Goal: Task Accomplishment & Management: Use online tool/utility

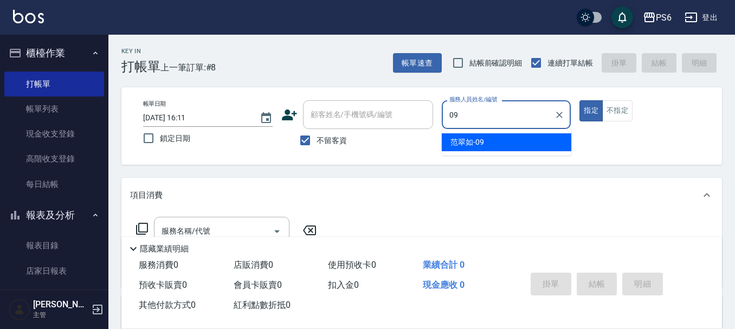
type input "09"
type button "true"
type input "[PERSON_NAME]-09"
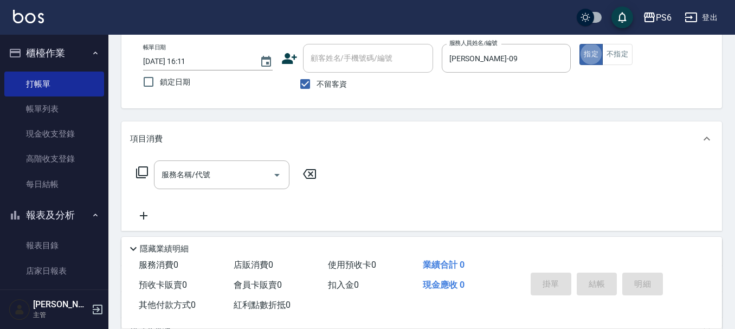
scroll to position [108, 0]
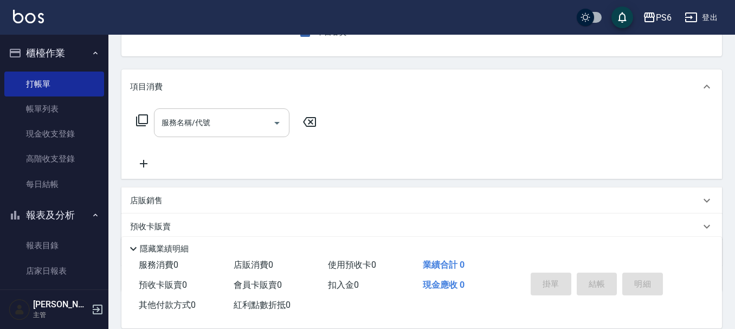
click at [203, 132] on input "服務名稱/代號" at bounding box center [213, 122] width 109 height 19
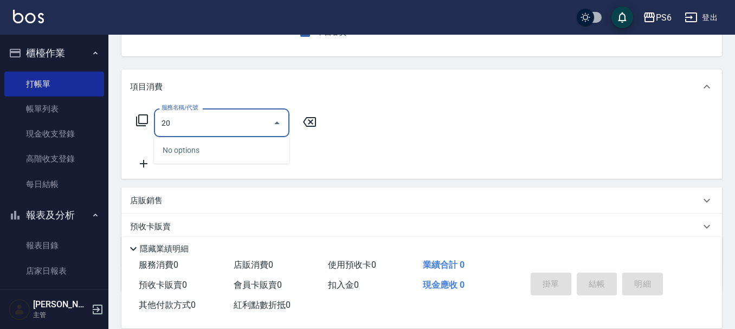
type input "2"
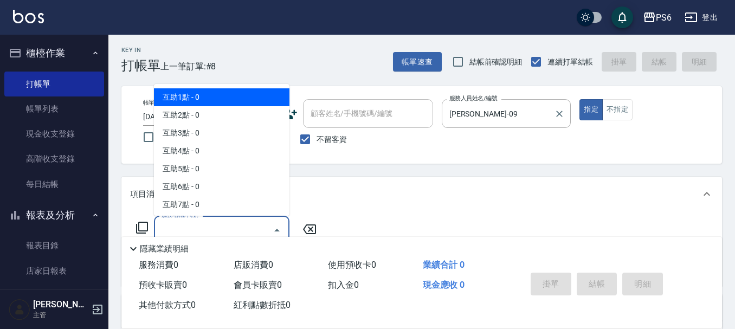
scroll to position [0, 0]
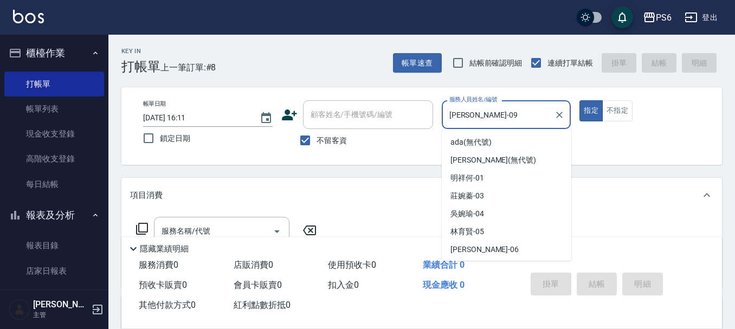
drag, startPoint x: 497, startPoint y: 121, endPoint x: 429, endPoint y: 118, distance: 68.4
click at [429, 118] on div "帳單日期 [DATE] 16:11 鎖定日期 顧客姓名/手機號碼/編號 顧客姓名/手機號碼/編號 不留客資 服務人員姓名/編號 [PERSON_NAME]-0…" at bounding box center [421, 125] width 575 height 51
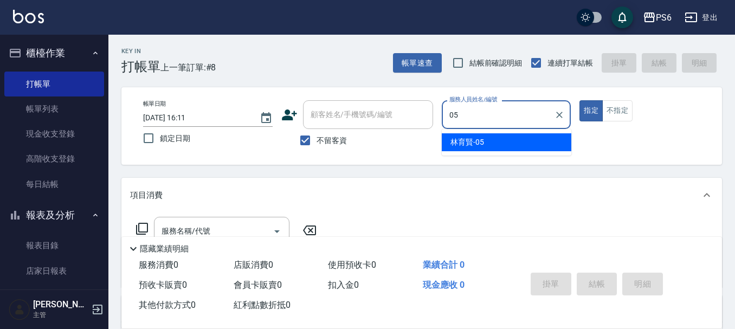
type input "[PERSON_NAME]-05"
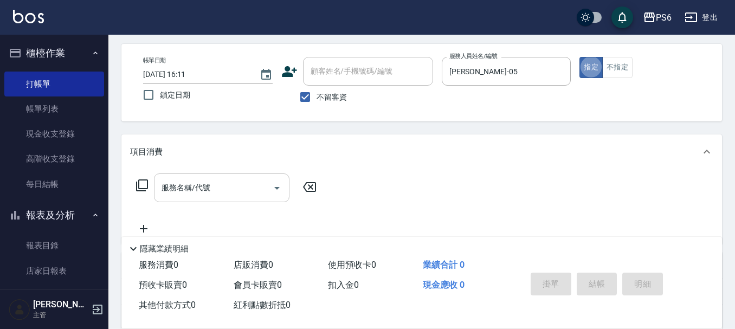
scroll to position [108, 0]
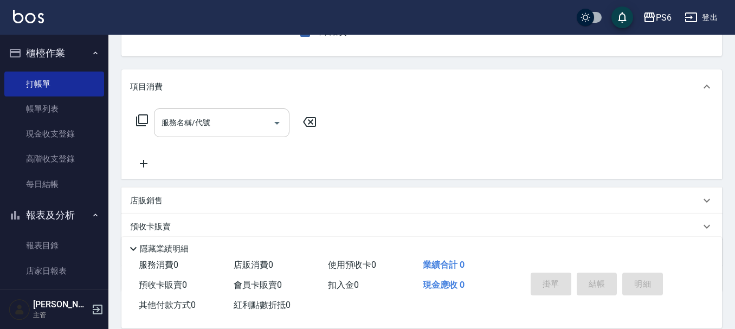
click at [207, 136] on div "服務名稱/代號" at bounding box center [222, 122] width 136 height 29
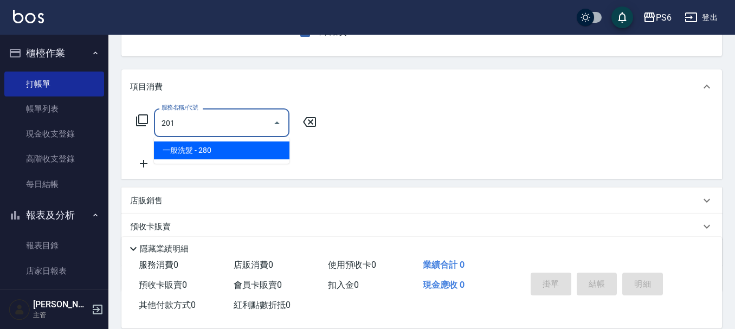
type input "一般洗髮(201)"
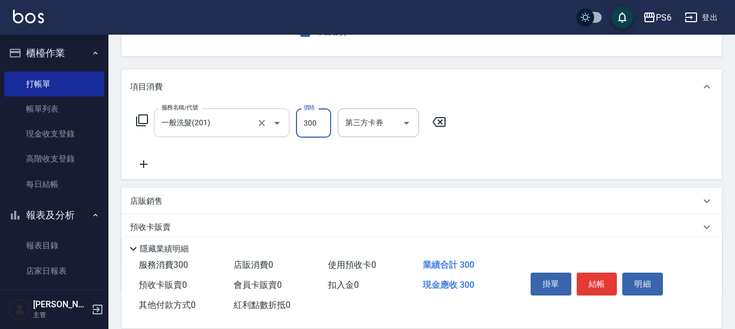
type input "300"
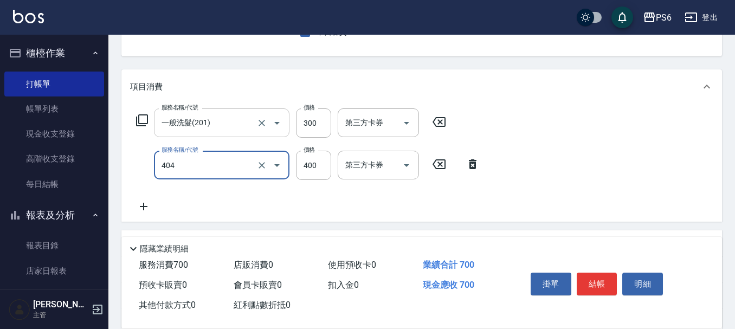
type input "B級剪髮(404)"
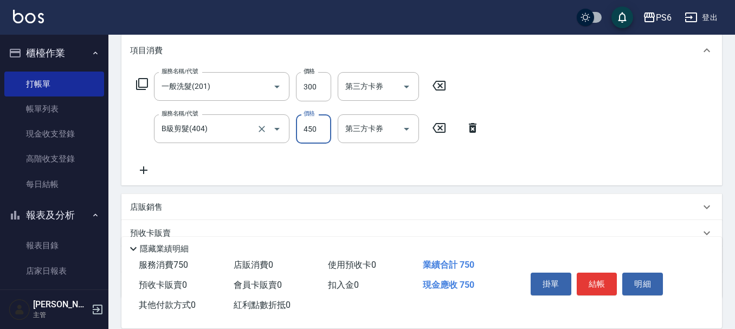
scroll to position [163, 0]
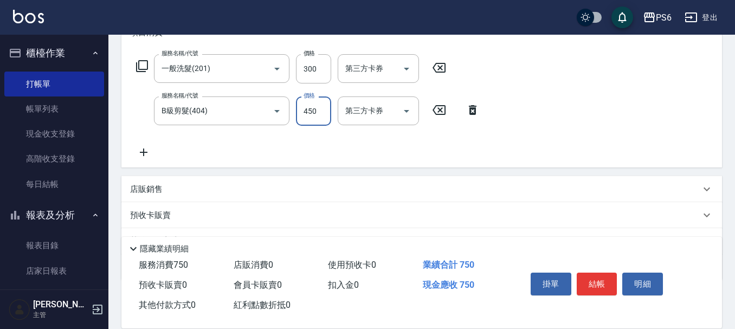
type input "450"
click at [143, 153] on icon at bounding box center [144, 153] width 8 height 8
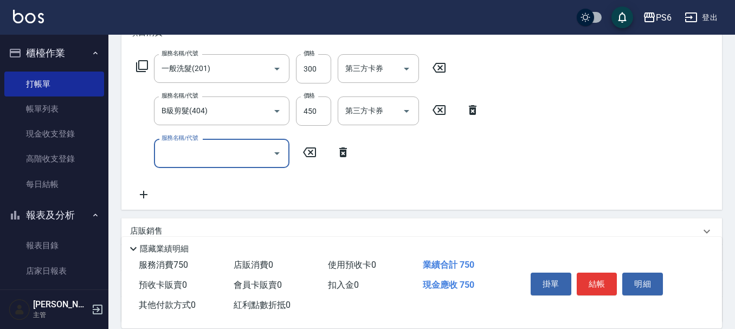
click at [187, 151] on input "服務名稱/代號" at bounding box center [213, 153] width 109 height 19
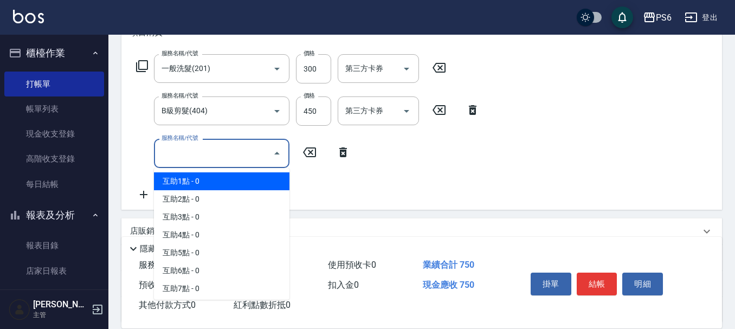
click at [205, 184] on span "互助1點 - 0" at bounding box center [222, 181] width 136 height 18
type input "互助1點(1)"
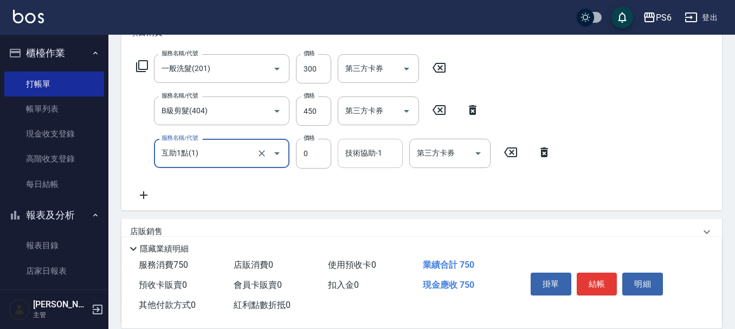
click at [384, 154] on input "技術協助-1" at bounding box center [370, 153] width 55 height 19
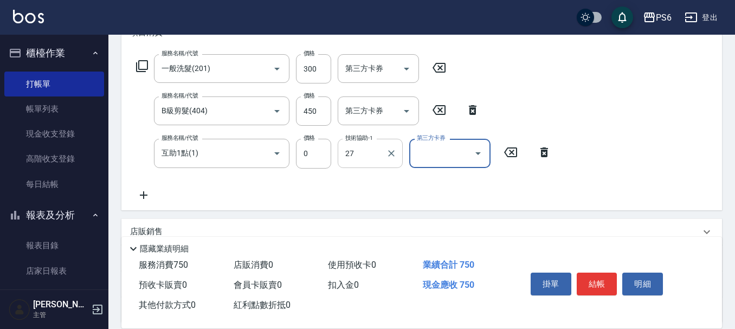
type input "[PERSON_NAME]-27"
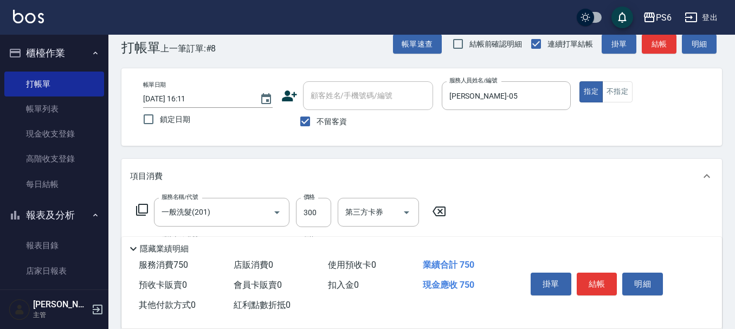
scroll to position [0, 0]
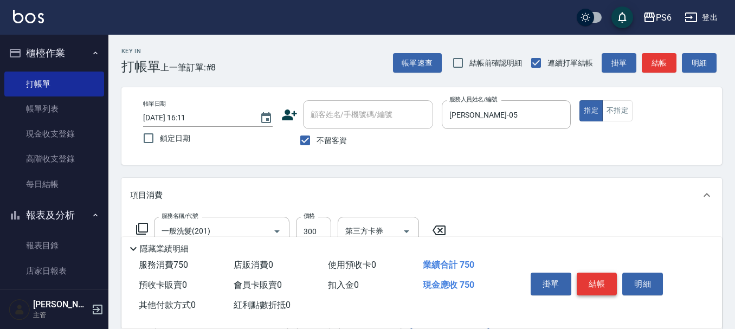
click at [595, 282] on button "結帳" at bounding box center [597, 284] width 41 height 23
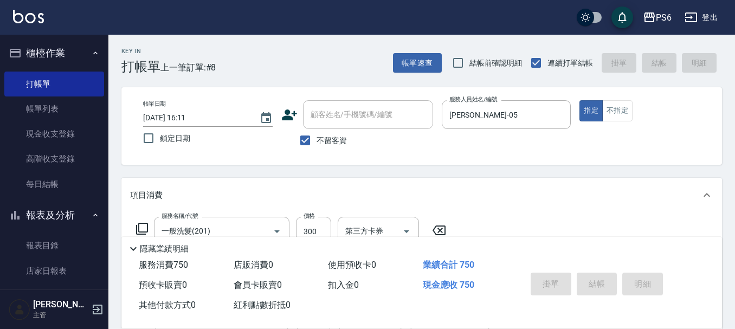
type input "[DATE] 18:14"
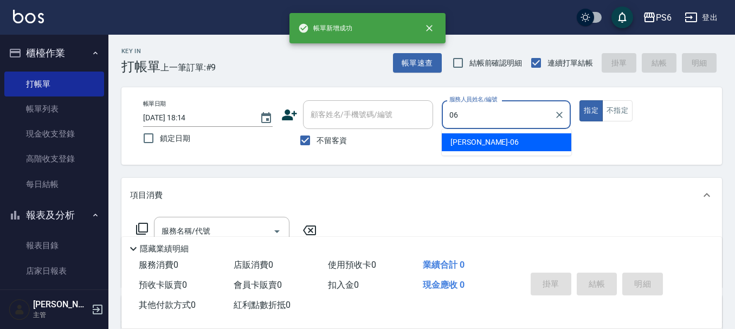
type input "[PERSON_NAME]-06"
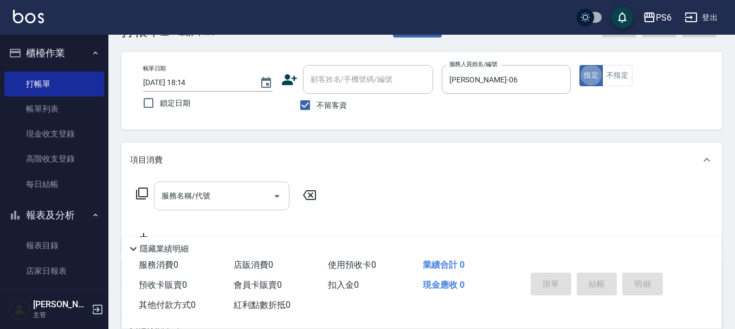
scroll to position [54, 0]
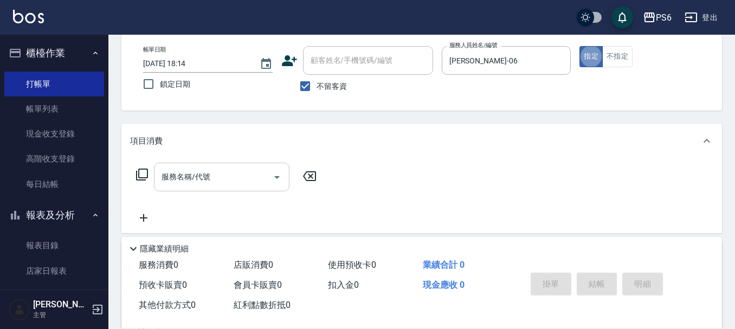
click at [216, 175] on input "服務名稱/代號" at bounding box center [213, 176] width 109 height 19
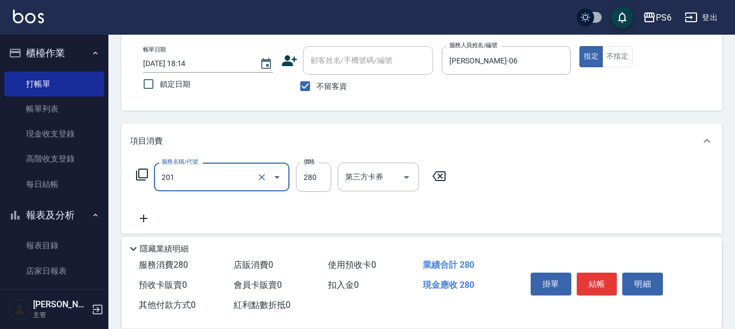
type input "一般洗髮(201)"
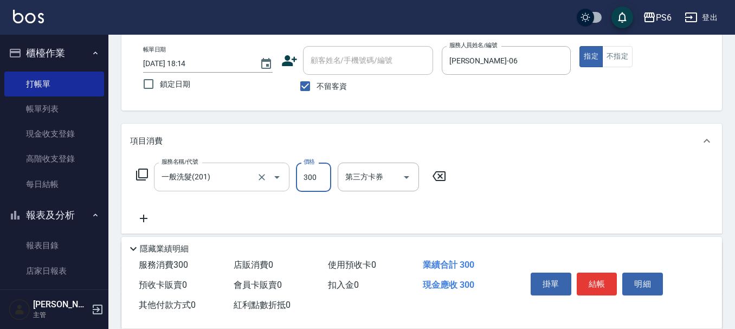
type input "300"
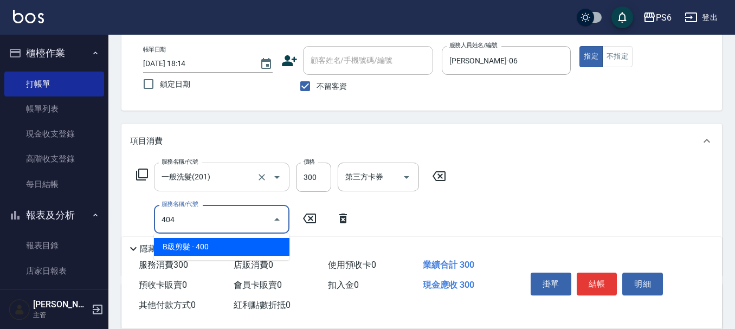
type input "B級剪髮(404)"
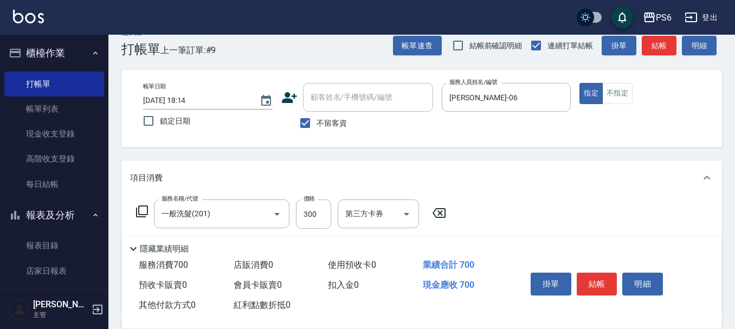
scroll to position [0, 0]
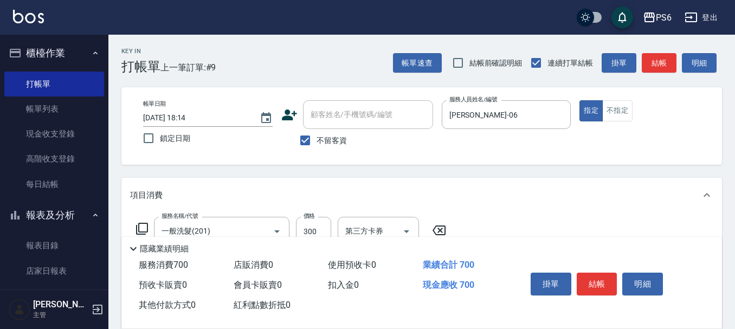
drag, startPoint x: 609, startPoint y: 285, endPoint x: 603, endPoint y: 273, distance: 12.9
click at [607, 281] on button "結帳" at bounding box center [597, 284] width 41 height 23
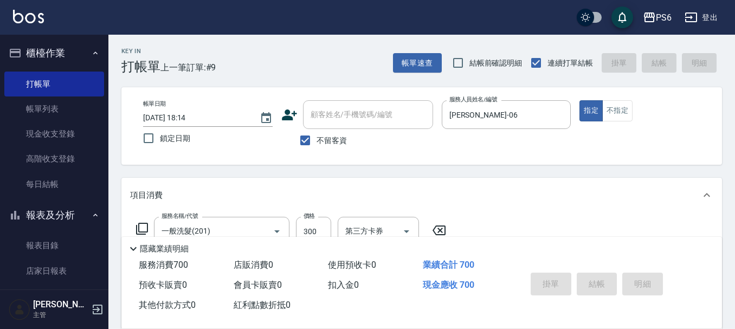
type input "[DATE] 18:15"
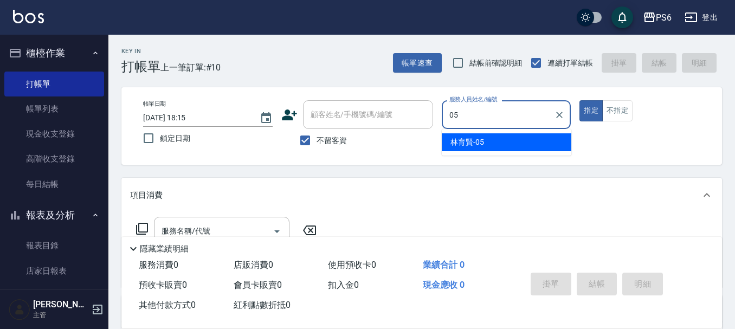
type input "[PERSON_NAME]-05"
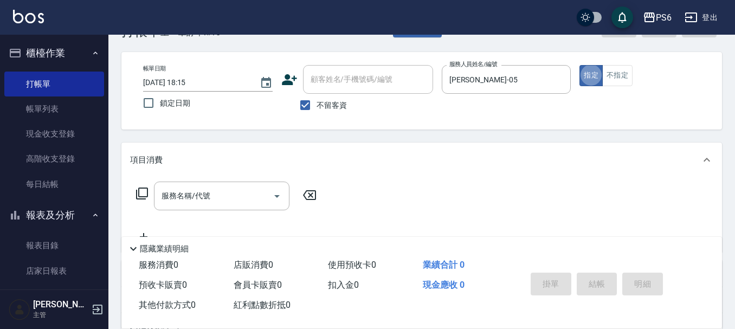
scroll to position [54, 0]
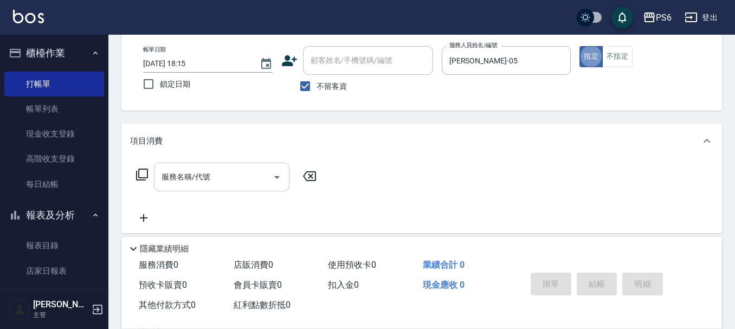
click at [210, 176] on input "服務名稱/代號" at bounding box center [213, 176] width 109 height 19
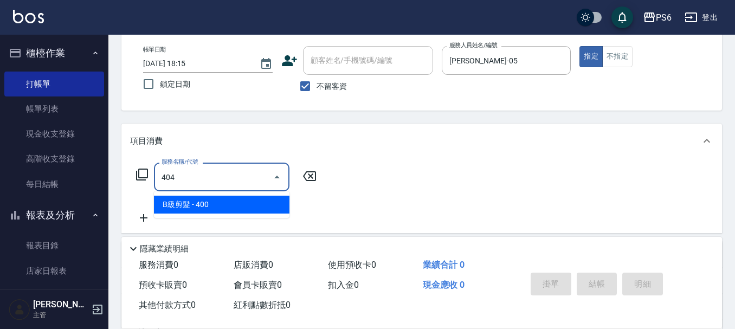
type input "B級剪髮(404)"
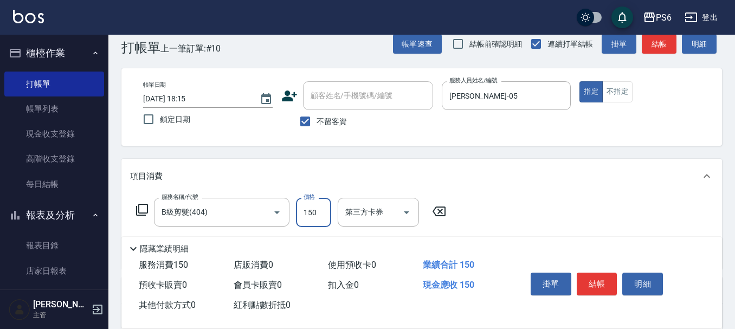
scroll to position [0, 0]
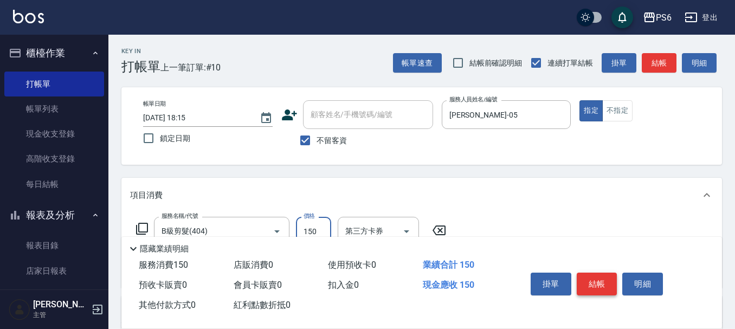
type input "150"
click at [604, 283] on button "結帳" at bounding box center [597, 284] width 41 height 23
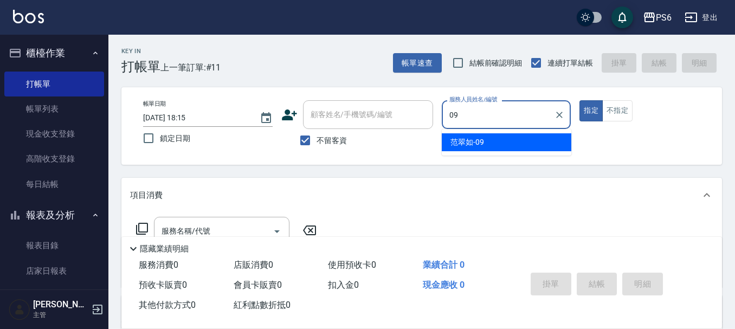
type input "[PERSON_NAME]-09"
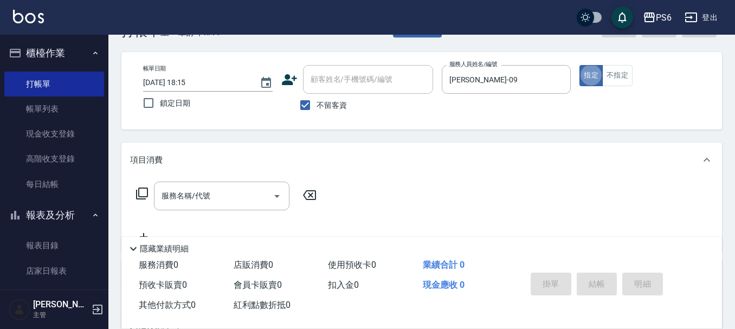
scroll to position [54, 0]
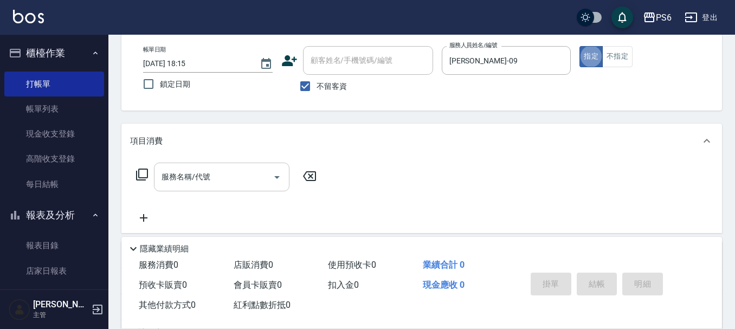
click at [186, 172] on div "服務名稱/代號 服務名稱/代號" at bounding box center [222, 177] width 136 height 29
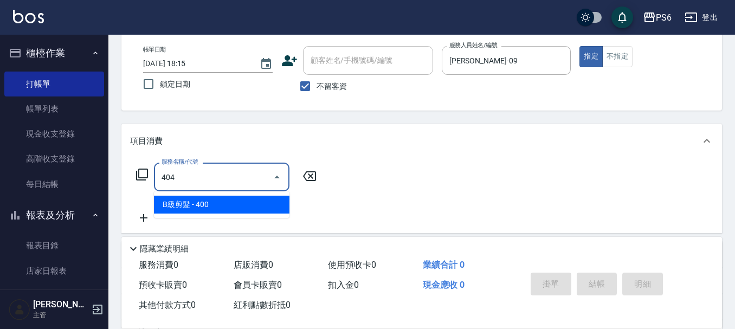
type input "B級剪髮(404)"
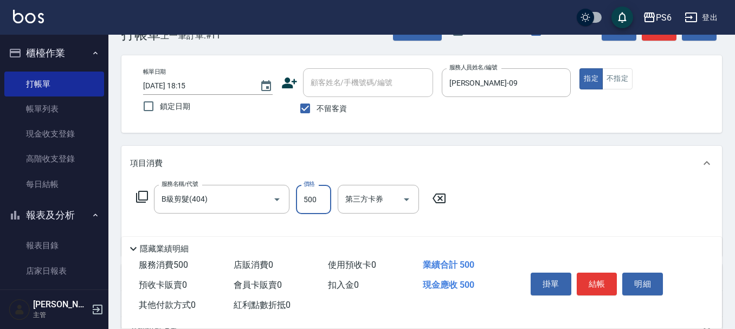
scroll to position [0, 0]
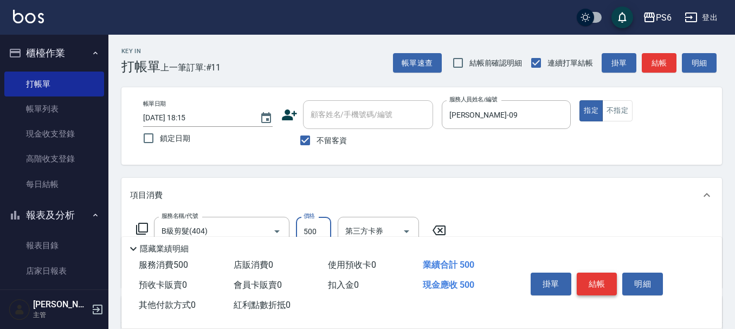
type input "500"
click at [584, 280] on button "結帳" at bounding box center [597, 284] width 41 height 23
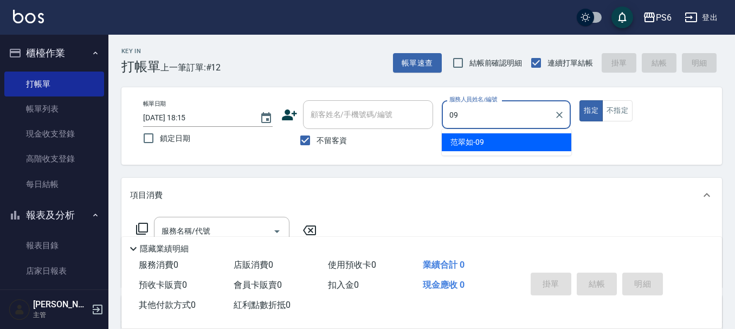
type input "[PERSON_NAME]-09"
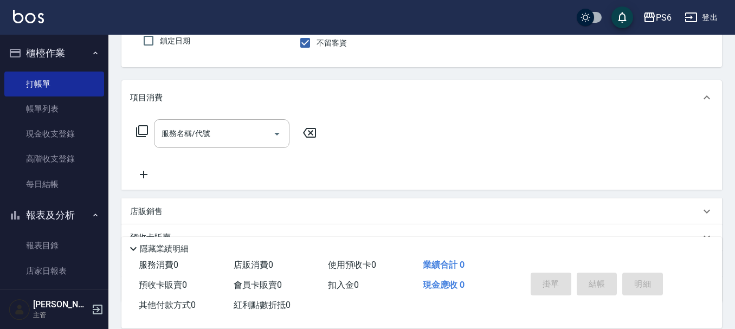
scroll to position [163, 0]
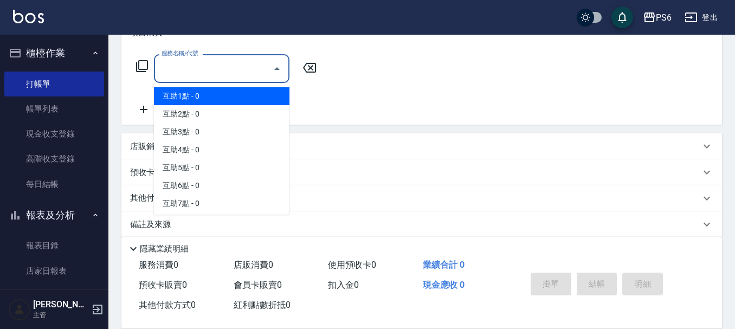
click at [185, 77] on input "服務名稱/代號" at bounding box center [213, 68] width 109 height 19
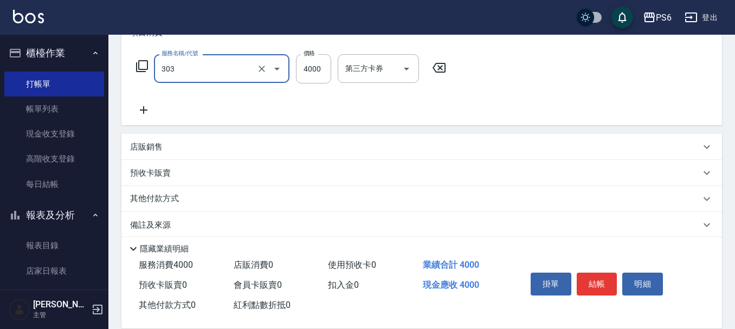
type input "塑形燙(303)"
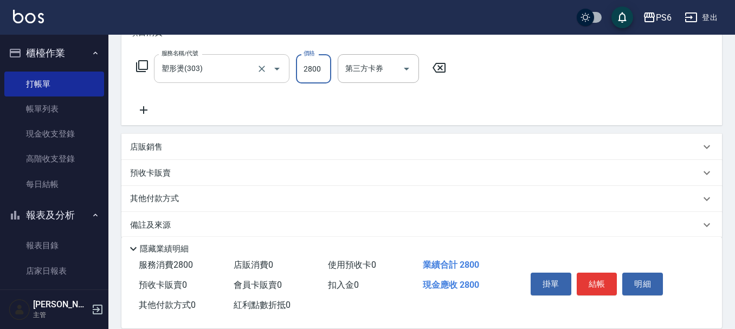
type input "2800"
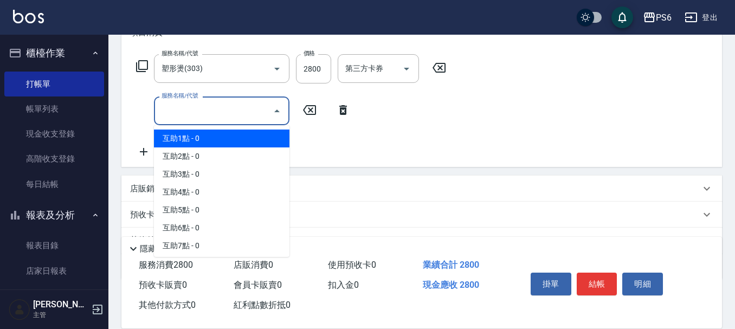
click at [228, 111] on input "服務名稱/代號" at bounding box center [213, 110] width 109 height 19
drag, startPoint x: 227, startPoint y: 131, endPoint x: 269, endPoint y: 132, distance: 42.3
click at [227, 132] on span "互助1點 - 0" at bounding box center [222, 139] width 136 height 18
type input "互助1點(1)"
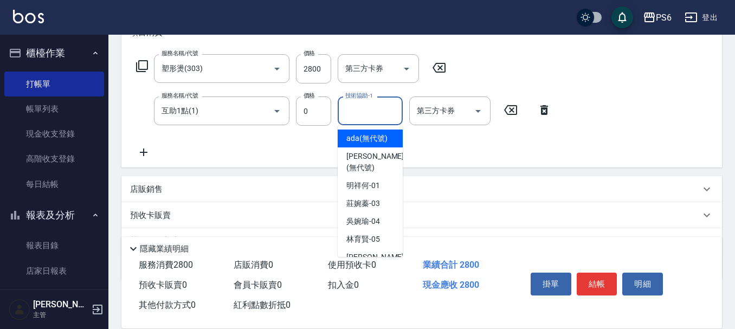
click at [345, 119] on input "技術協助-1" at bounding box center [370, 110] width 55 height 19
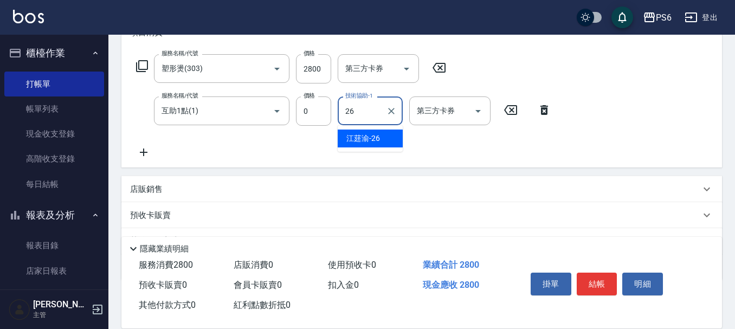
type input "[PERSON_NAME]-26"
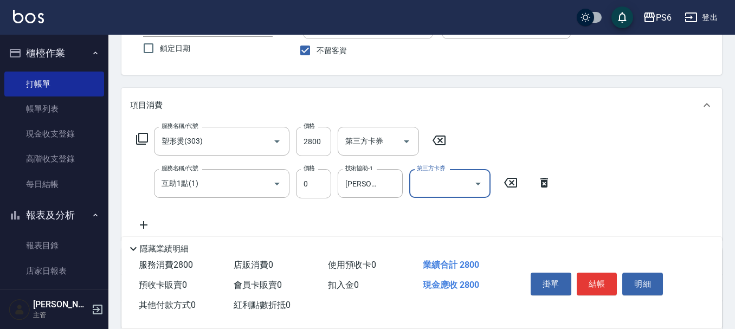
scroll to position [0, 0]
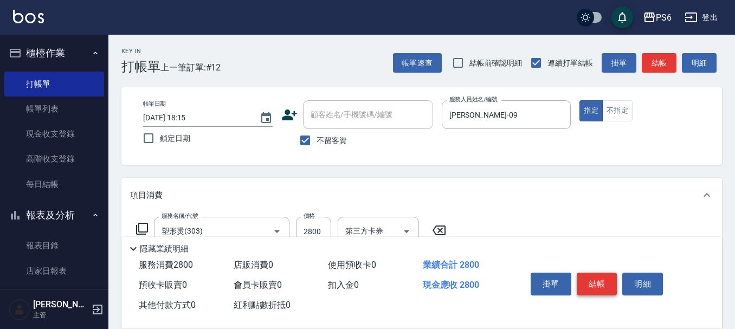
click at [596, 279] on button "結帳" at bounding box center [597, 284] width 41 height 23
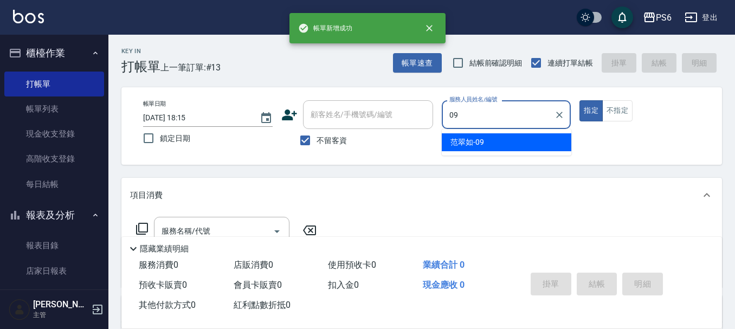
type input "[PERSON_NAME]-09"
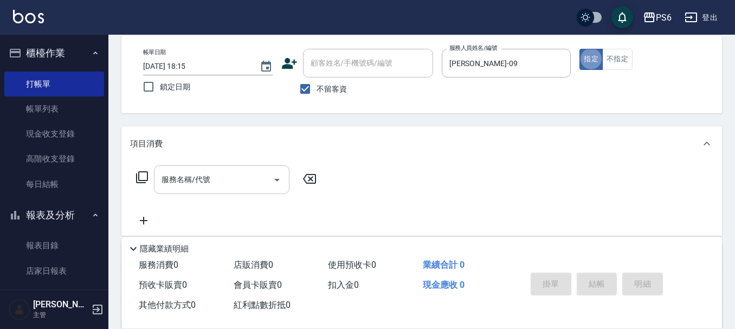
scroll to position [54, 0]
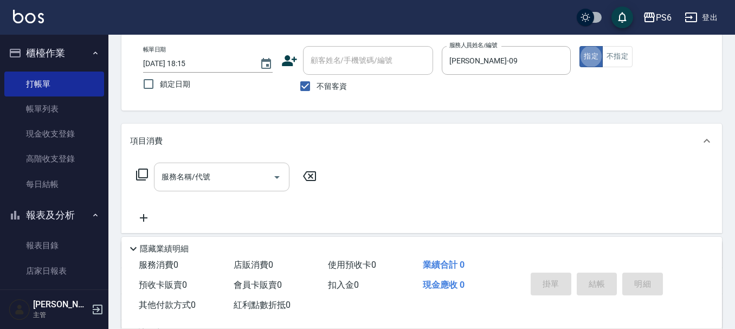
click at [228, 181] on input "服務名稱/代號" at bounding box center [213, 176] width 109 height 19
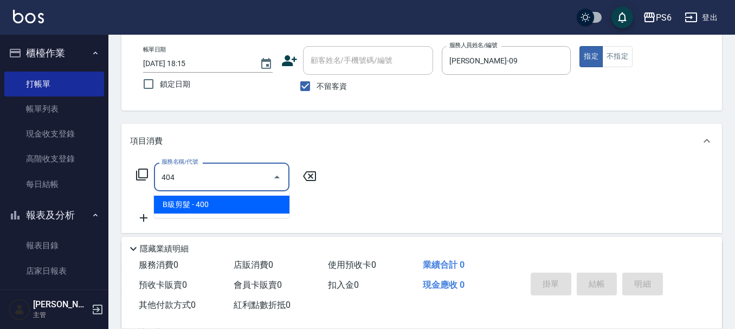
type input "B級剪髮(404)"
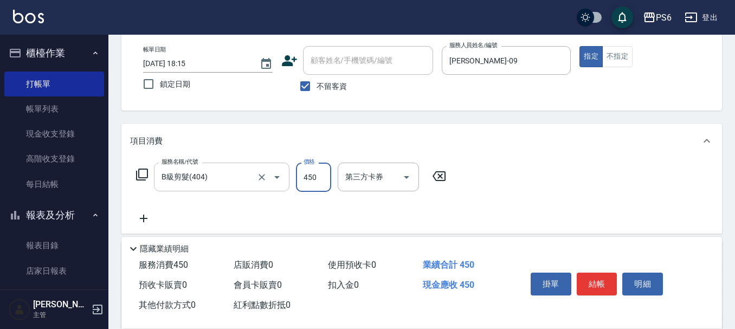
type input "450"
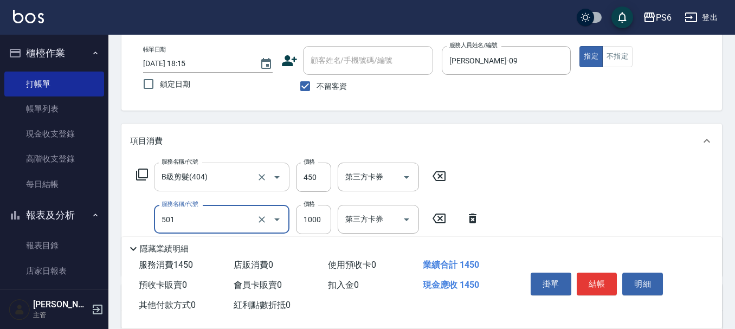
type input "局部染髮(501)"
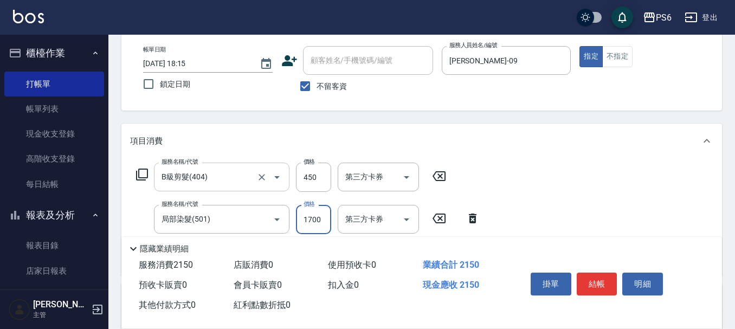
type input "1700"
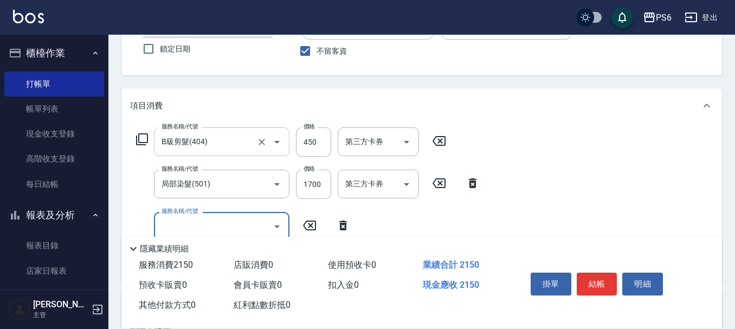
scroll to position [108, 0]
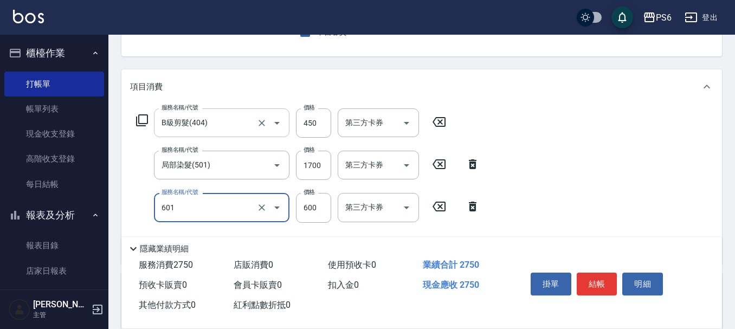
type input "[PERSON_NAME]單劑式護髮(s)(601)"
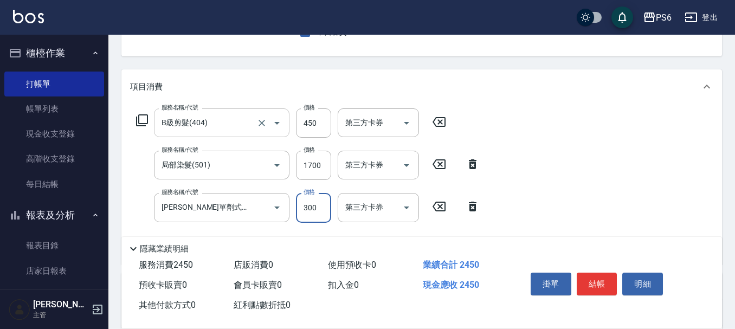
type input "300"
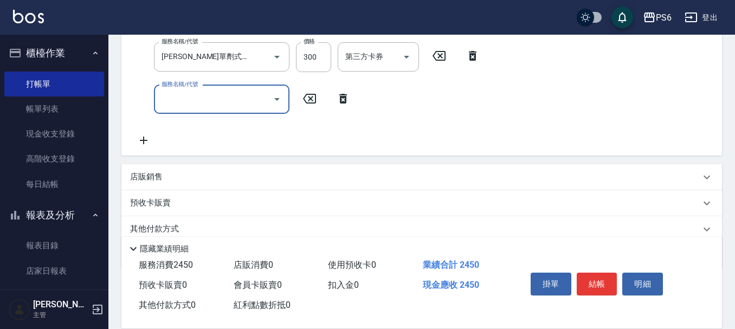
scroll to position [302, 0]
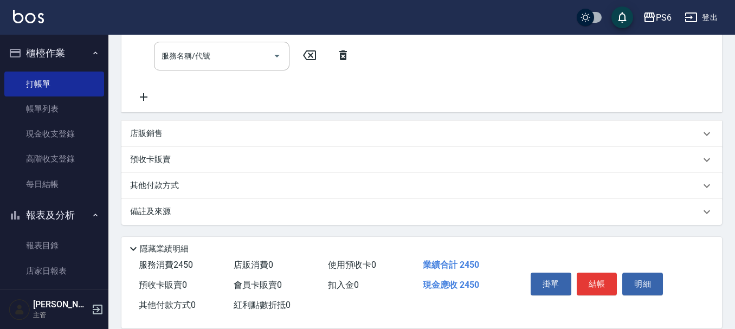
click at [159, 141] on div "店販銷售" at bounding box center [421, 134] width 601 height 26
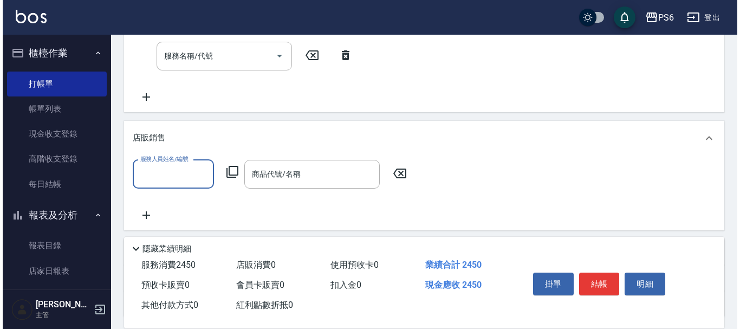
scroll to position [0, 0]
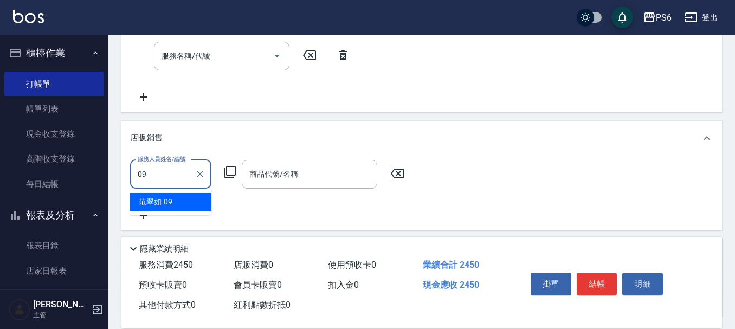
type input "[PERSON_NAME]-09"
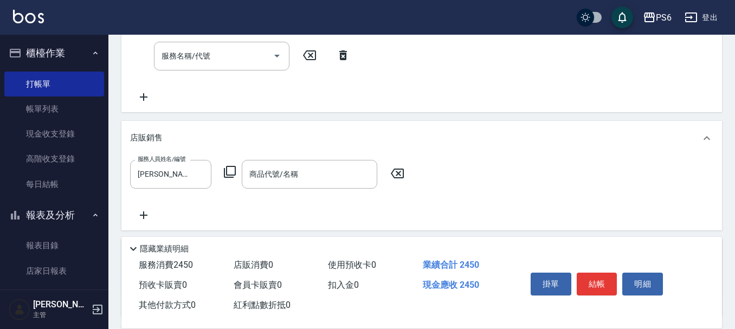
click at [231, 171] on icon at bounding box center [229, 171] width 13 height 13
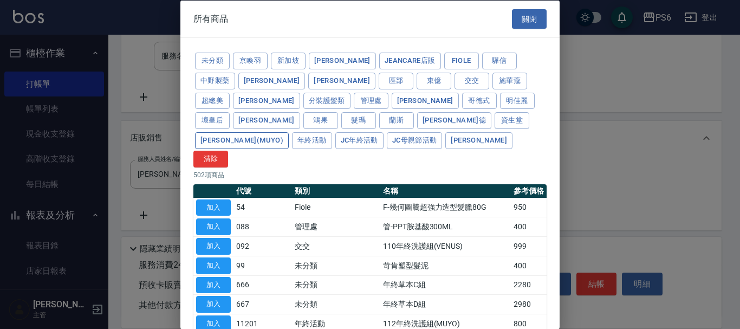
click at [289, 132] on button "[PERSON_NAME](MUYO)" at bounding box center [242, 140] width 94 height 17
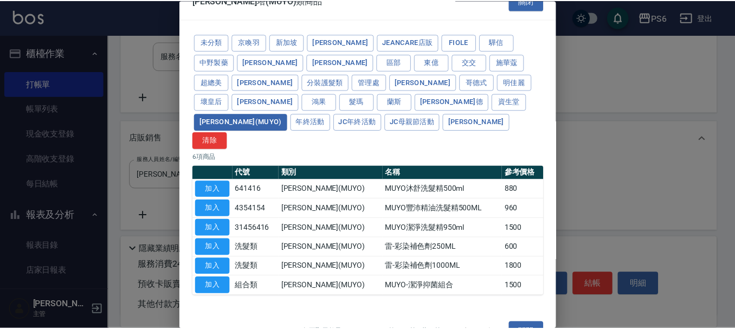
scroll to position [28, 0]
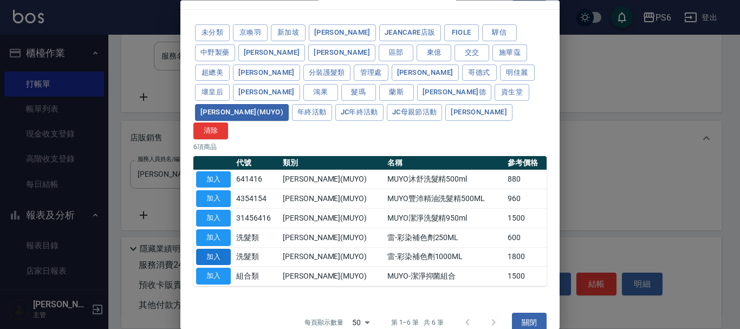
click at [223, 249] on button "加入" at bounding box center [213, 257] width 35 height 17
type input "雷-彩染補色劑1000ML"
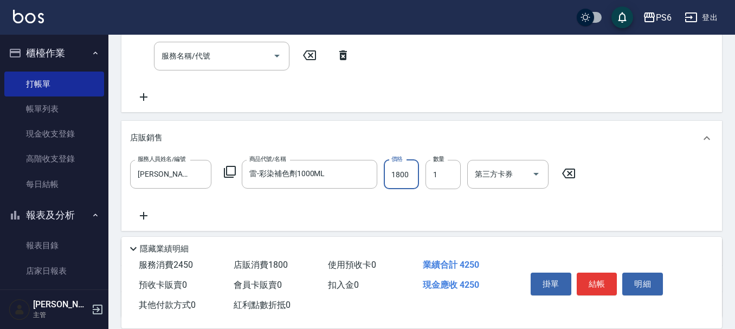
click at [395, 183] on input "1800" at bounding box center [401, 174] width 35 height 29
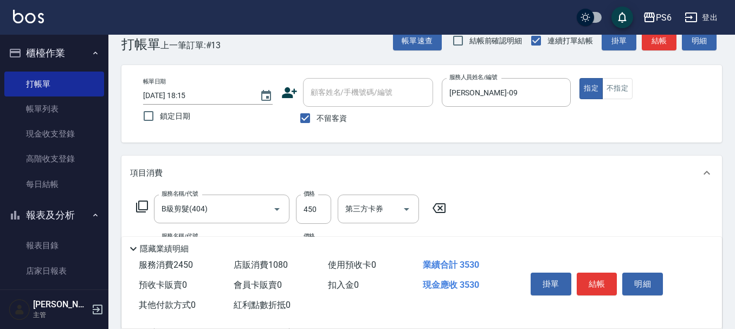
scroll to position [0, 0]
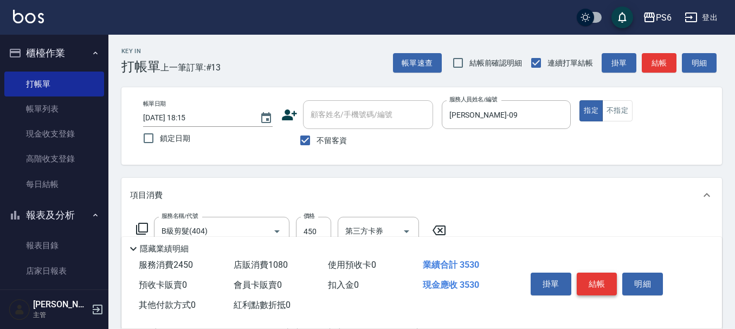
type input "1080"
click at [589, 279] on button "結帳" at bounding box center [597, 284] width 41 height 23
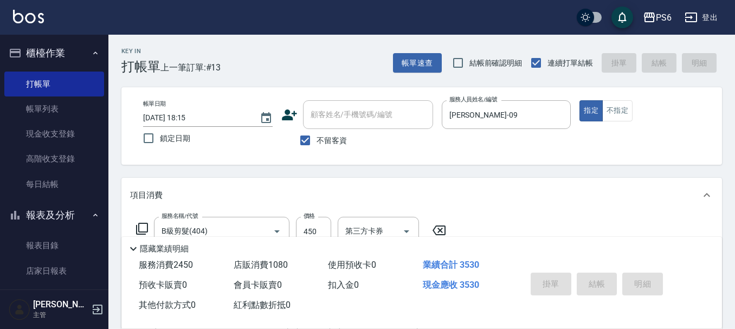
type input "[DATE] 18:16"
